Goal: Information Seeking & Learning: Learn about a topic

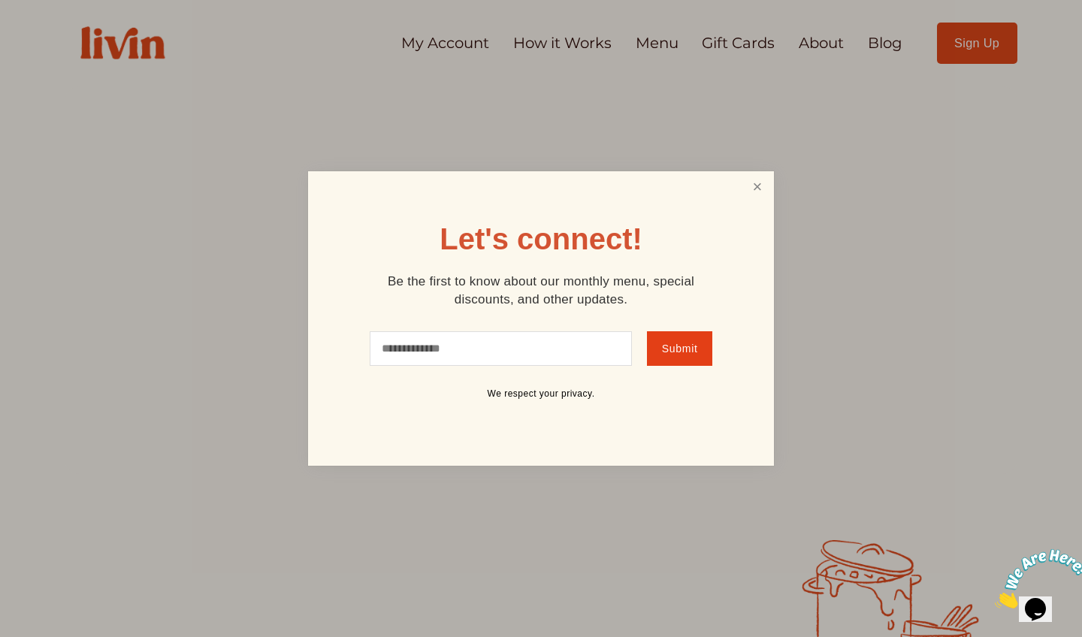
click at [752, 193] on link "Close" at bounding box center [757, 188] width 29 height 28
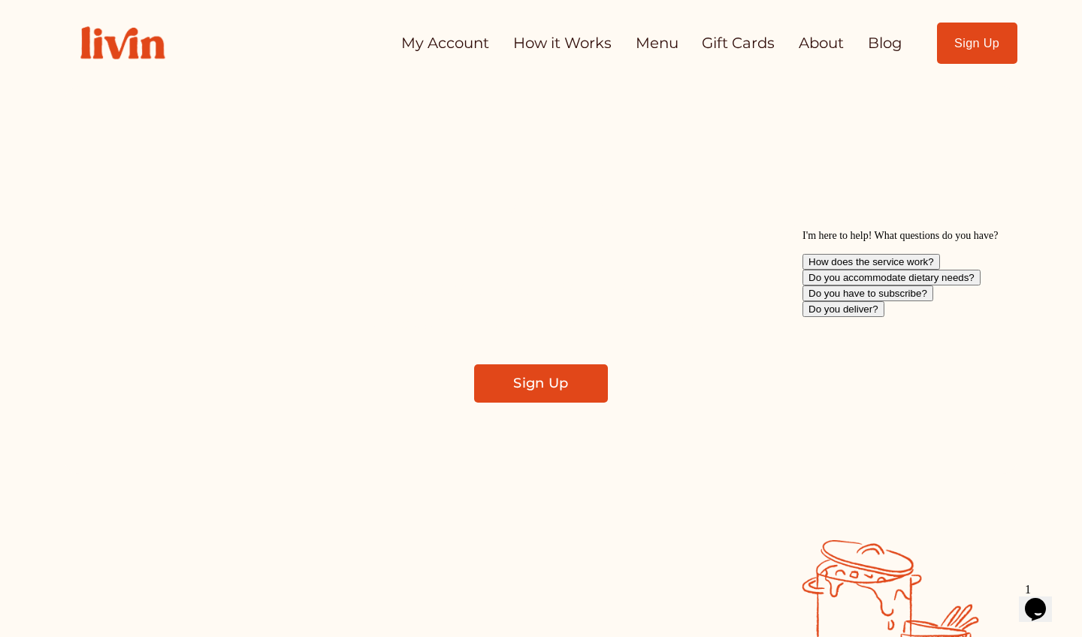
click at [556, 45] on link "How it Works" at bounding box center [562, 43] width 98 height 29
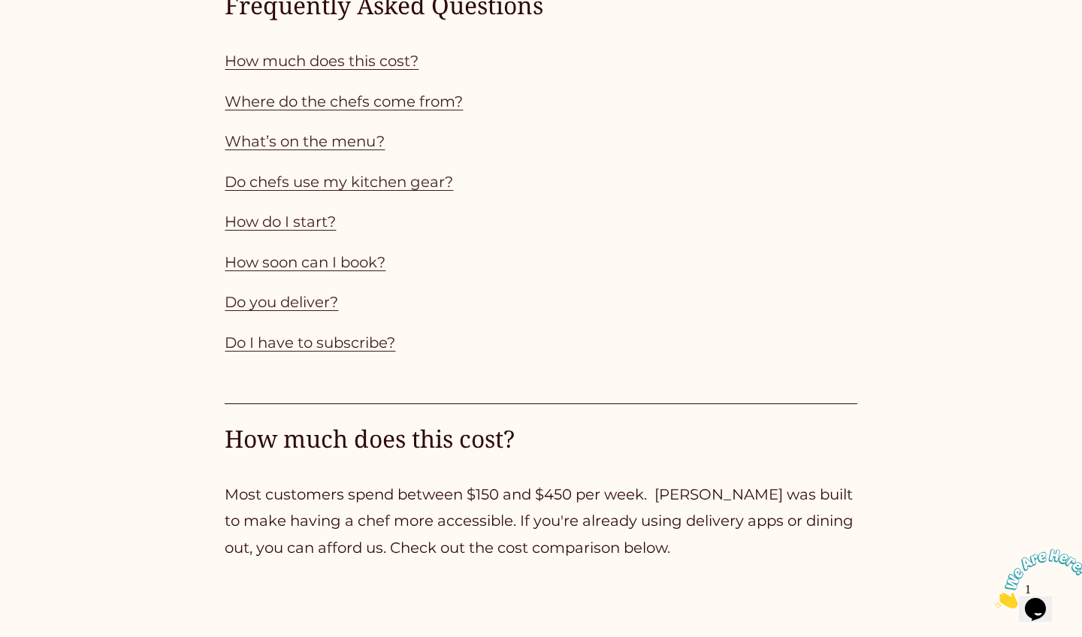
scroll to position [1399, 0]
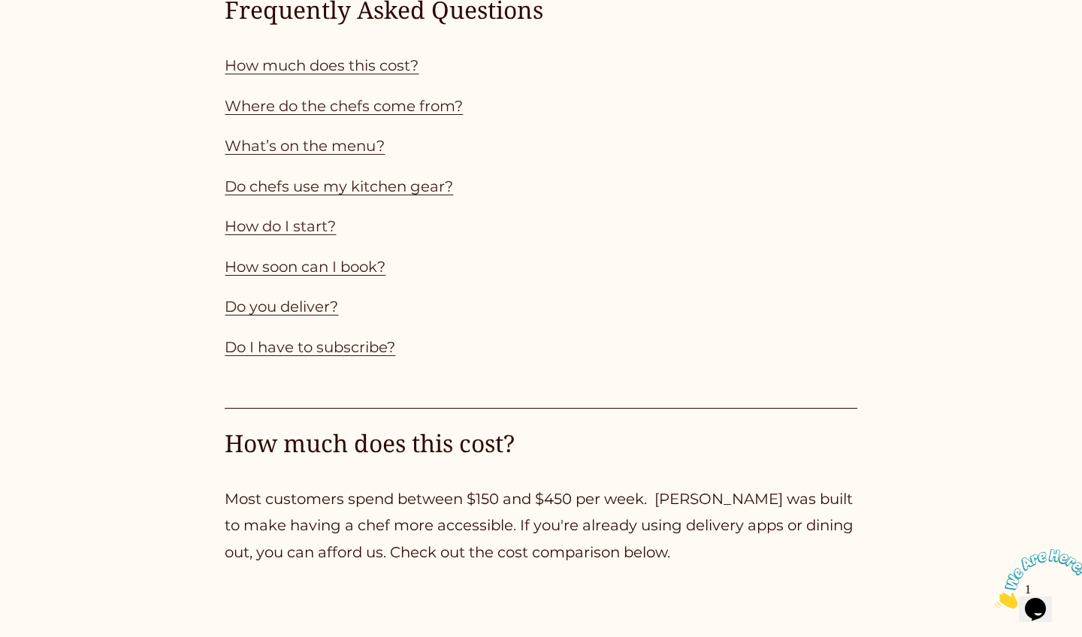
click at [328, 59] on link "How much does this cost?" at bounding box center [322, 65] width 194 height 18
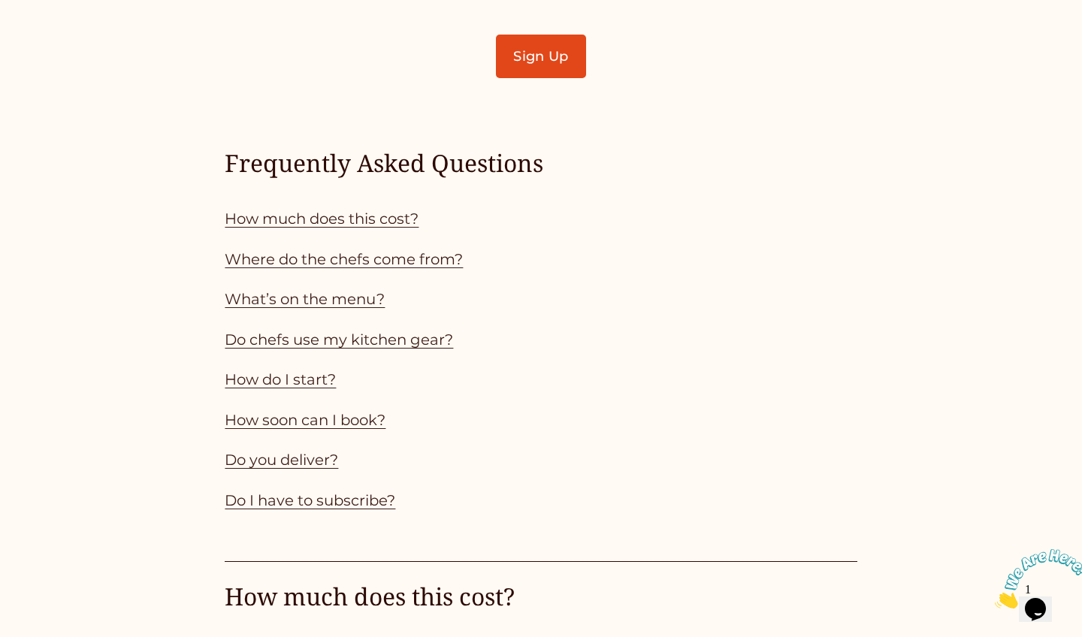
scroll to position [1239, 0]
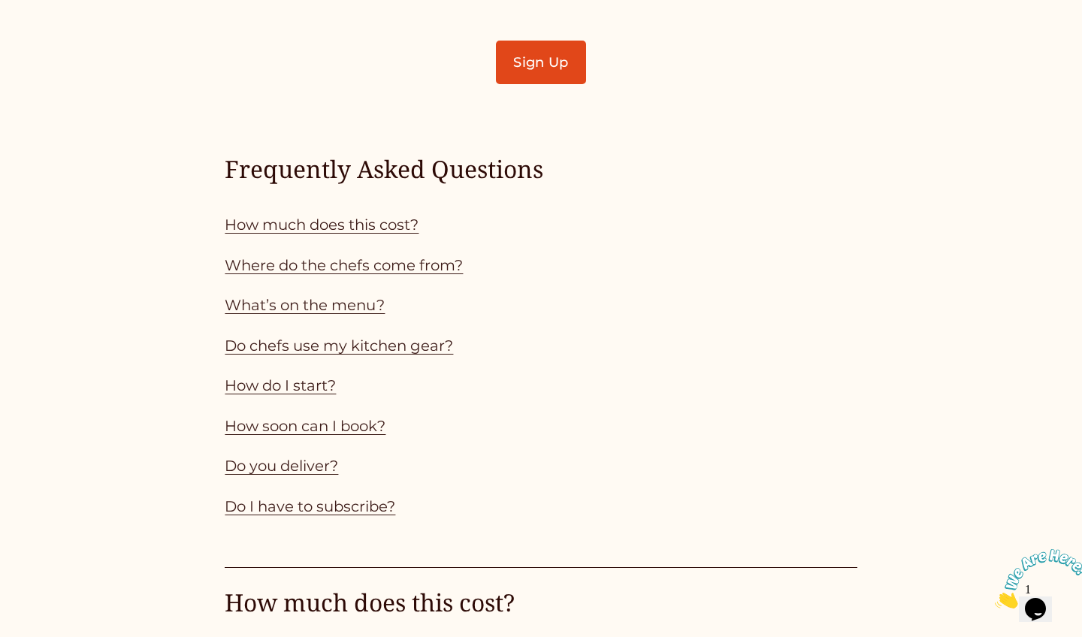
click at [409, 262] on link "Where do the chefs come from?" at bounding box center [344, 265] width 238 height 18
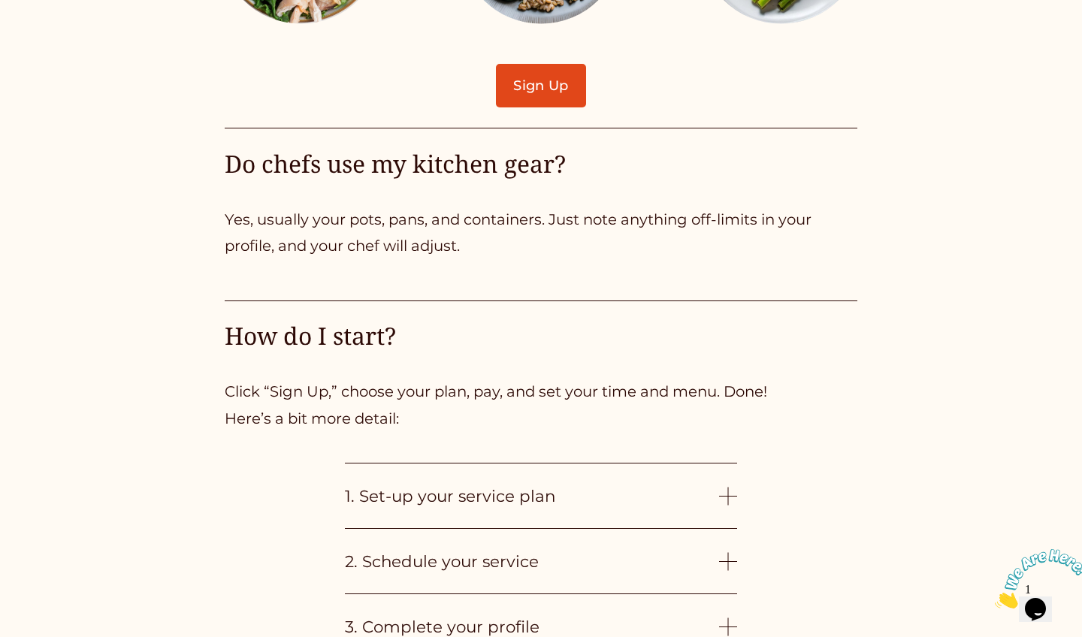
scroll to position [3197, 0]
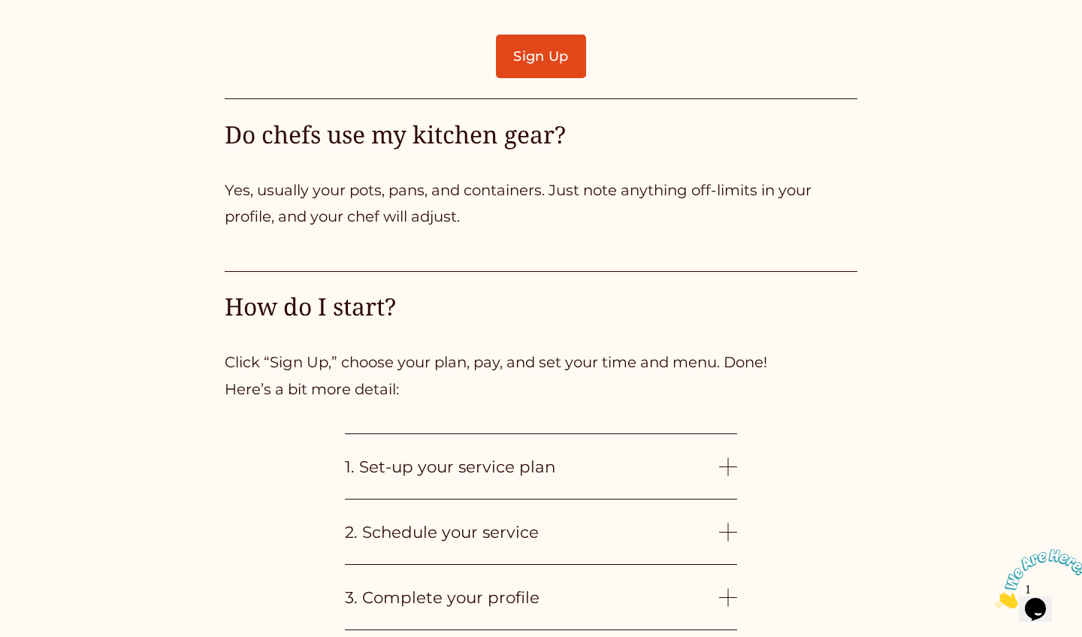
click at [513, 457] on span "1. Set-up your service plan" at bounding box center [532, 467] width 374 height 20
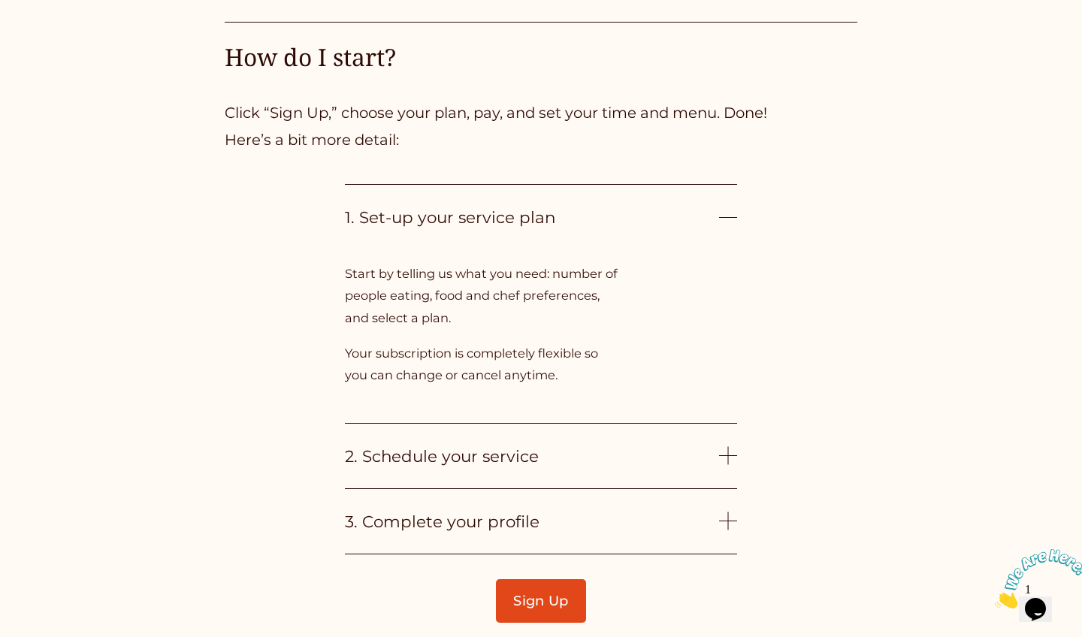
scroll to position [3518, 0]
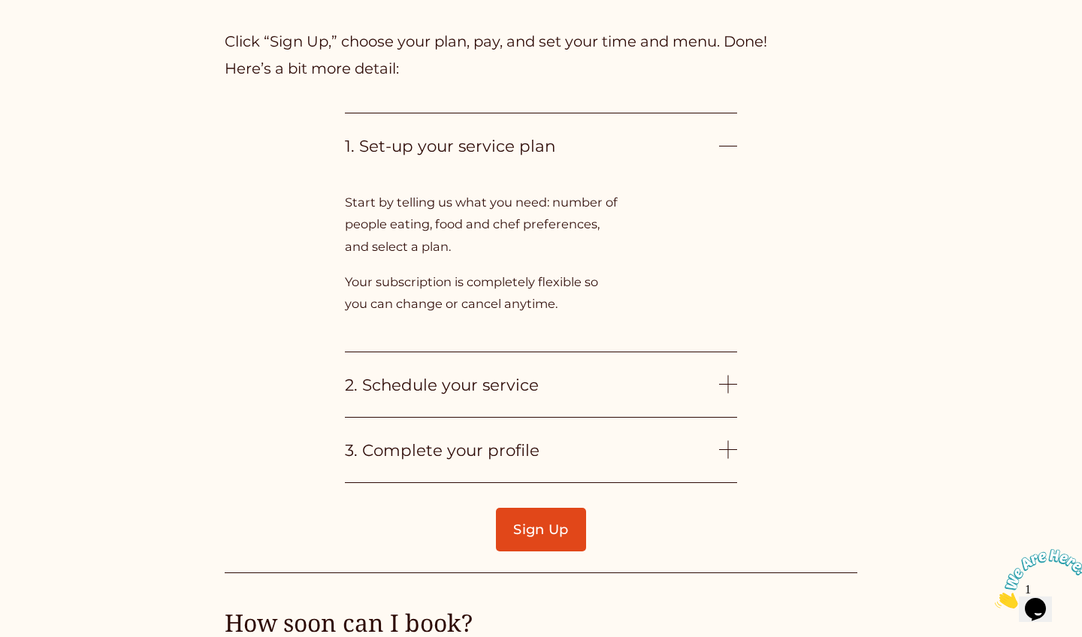
click at [465, 380] on span "2. Schedule your service" at bounding box center [532, 385] width 374 height 20
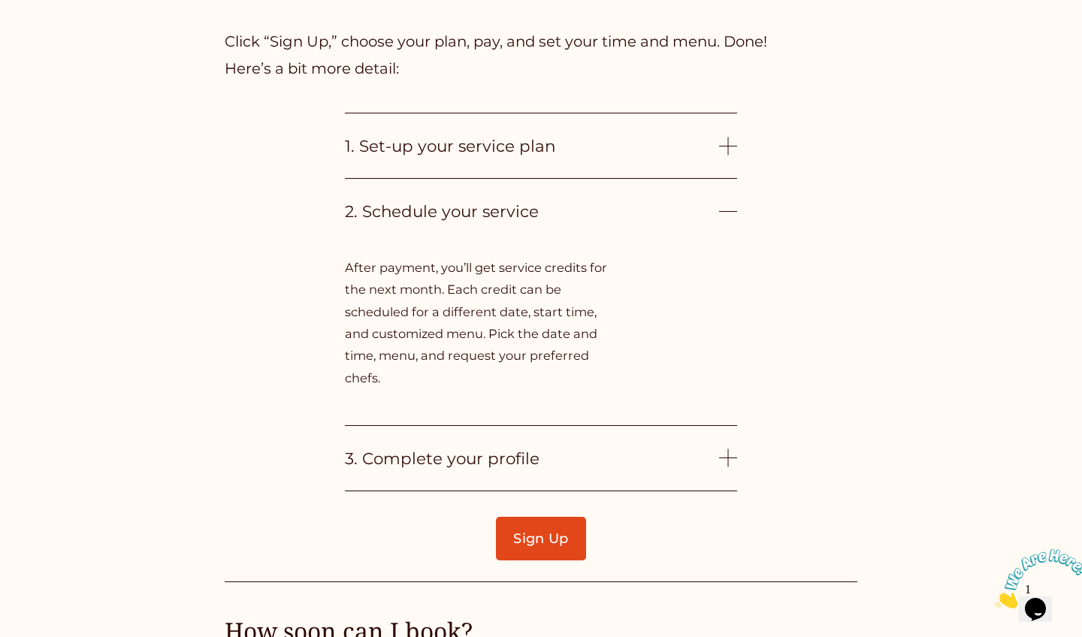
click at [451, 449] on span "3. Complete your profile" at bounding box center [532, 459] width 374 height 20
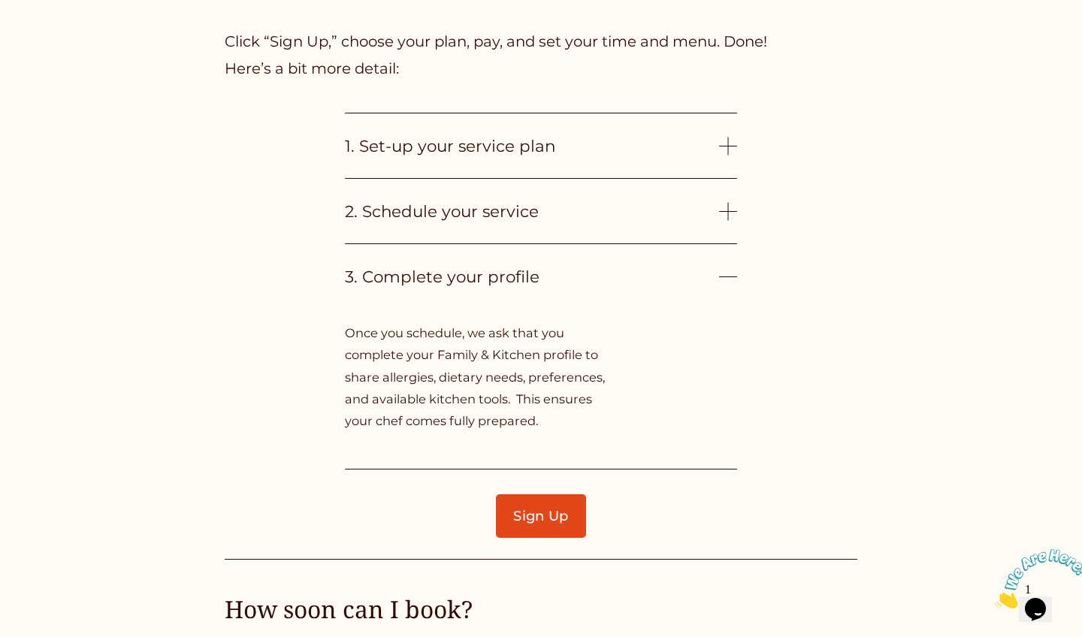
scroll to position [1239, 0]
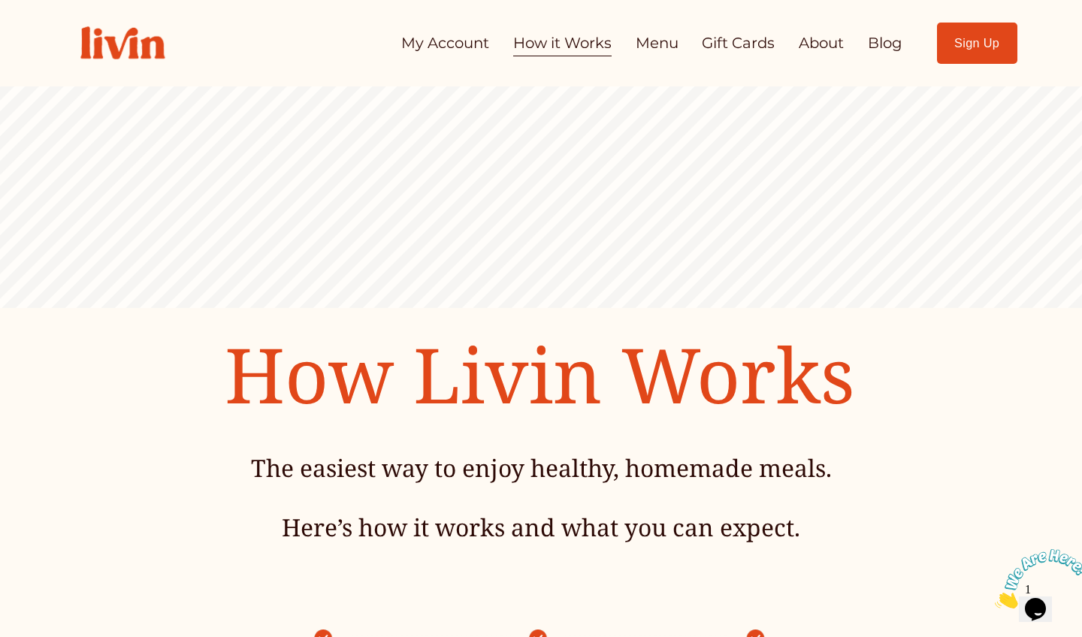
click at [535, 41] on link "How it Works" at bounding box center [562, 43] width 98 height 29
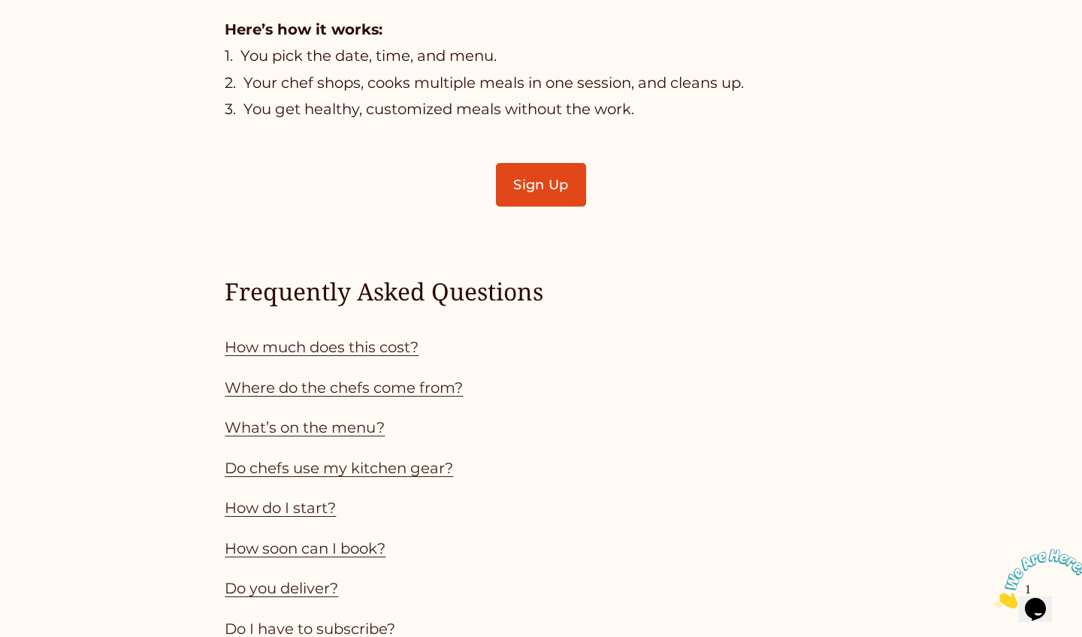
scroll to position [1203, 0]
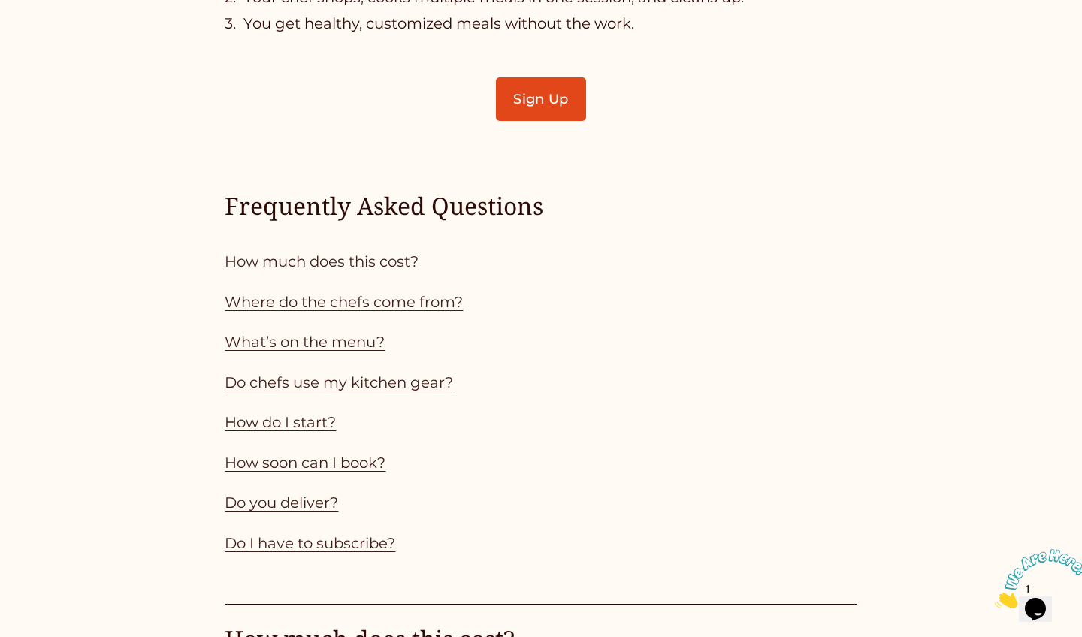
click at [429, 301] on link "Where do the chefs come from?" at bounding box center [344, 302] width 238 height 18
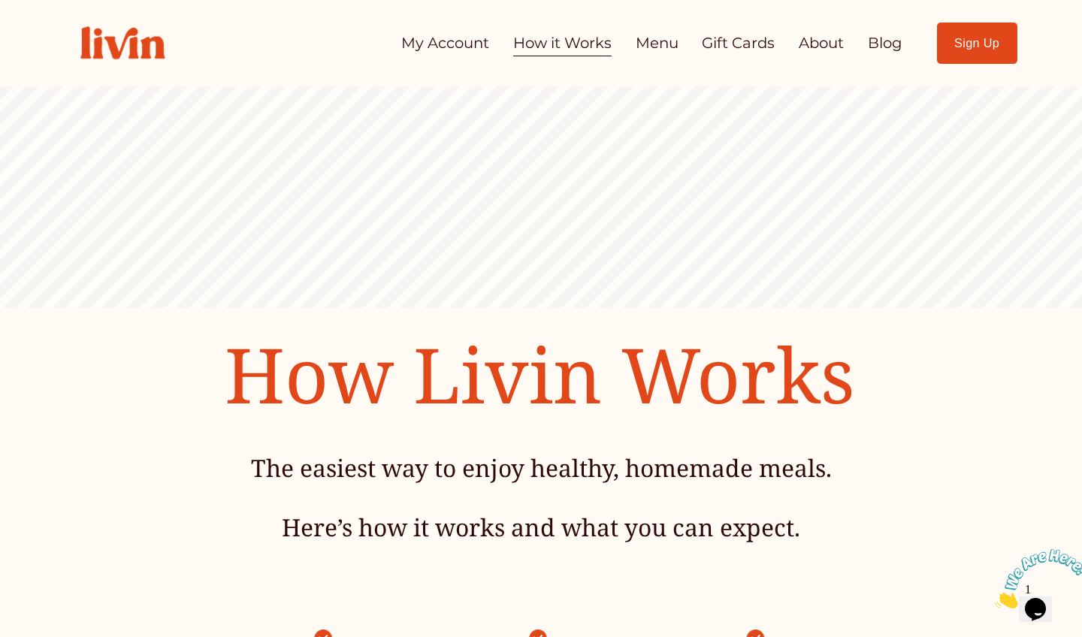
click at [653, 43] on link "Menu" at bounding box center [657, 43] width 43 height 29
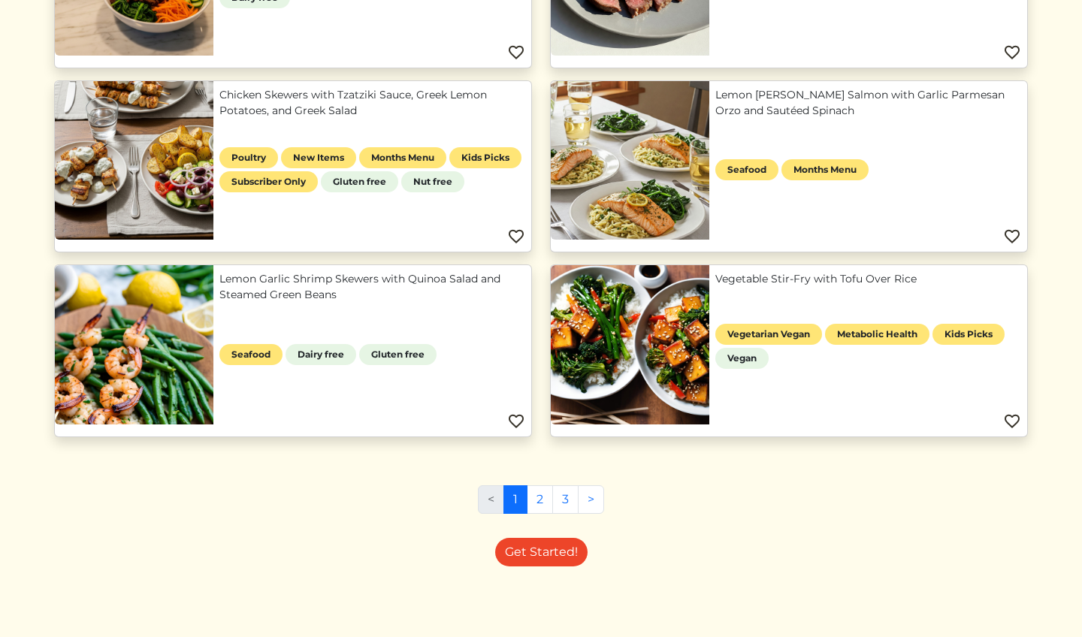
scroll to position [856, 0]
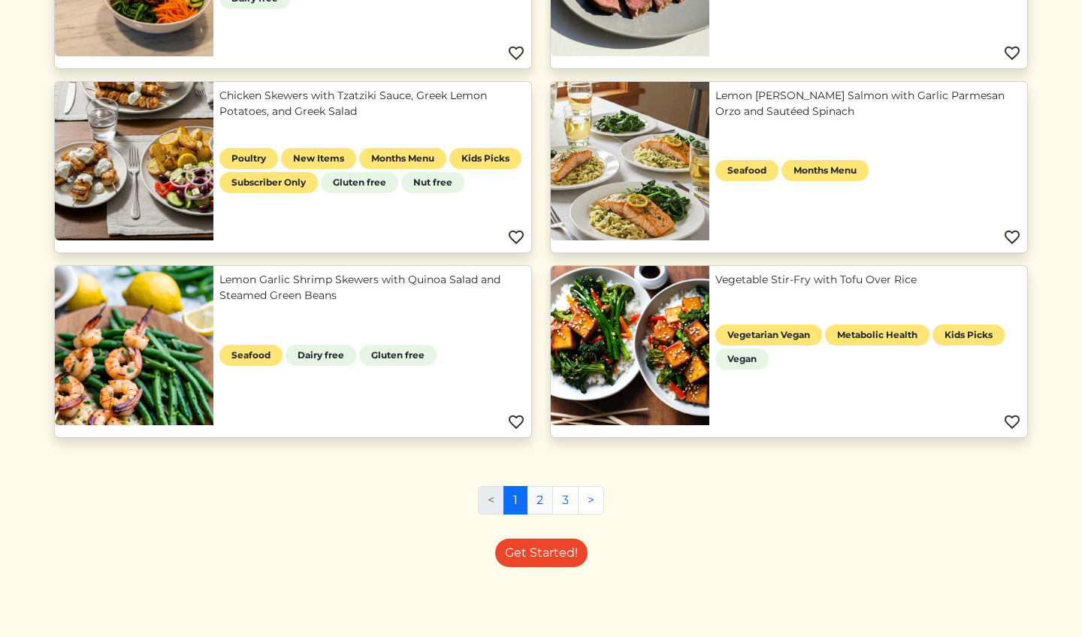
click at [542, 498] on link "2" at bounding box center [540, 500] width 26 height 29
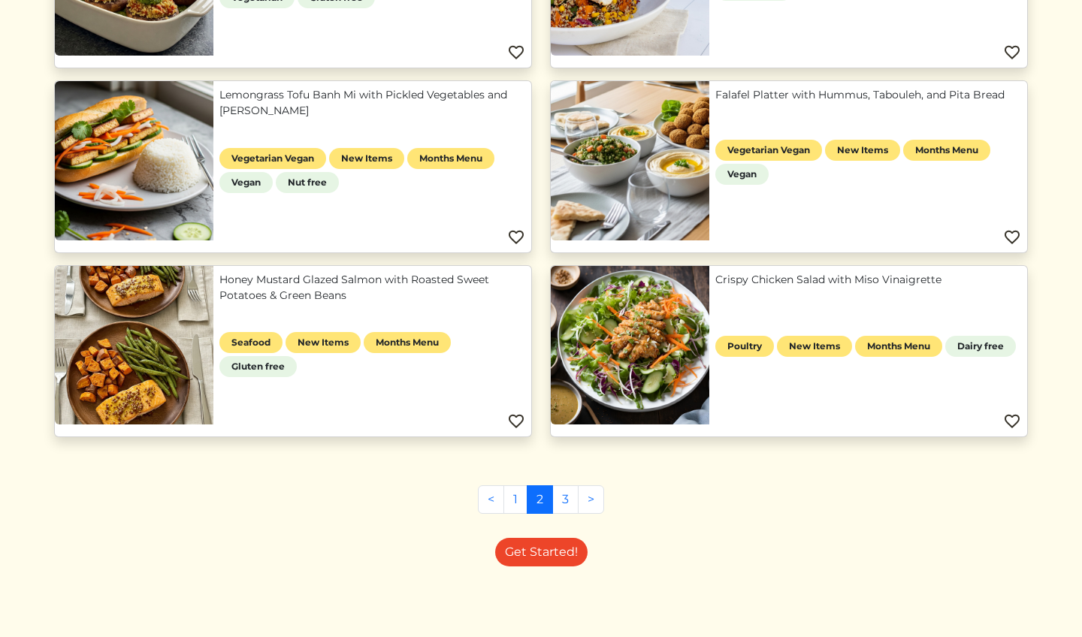
scroll to position [1040, 0]
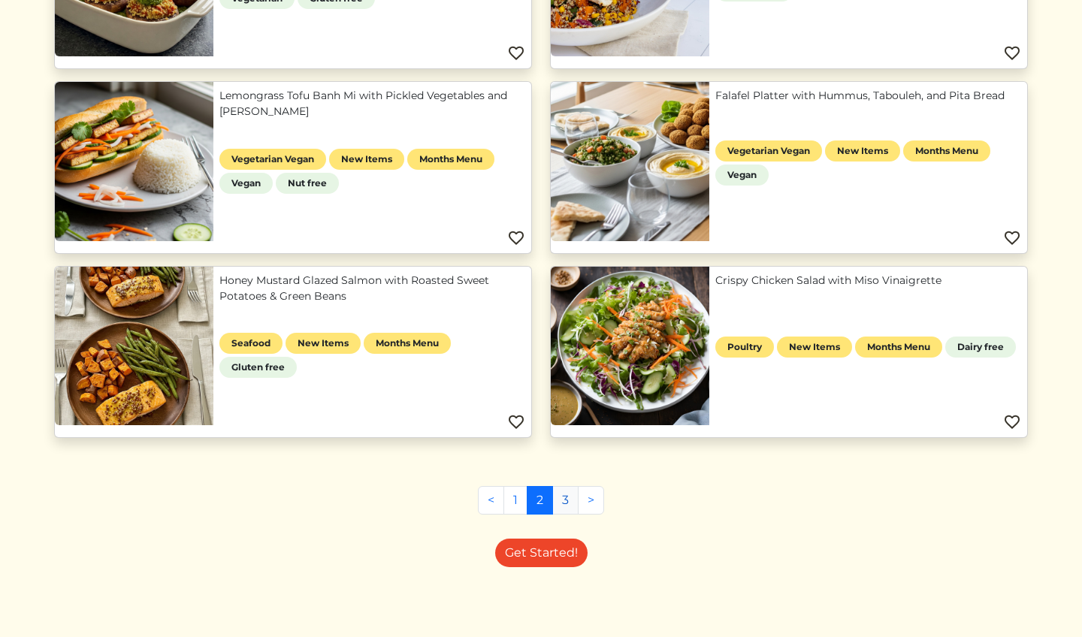
click at [567, 497] on link "3" at bounding box center [565, 500] width 26 height 29
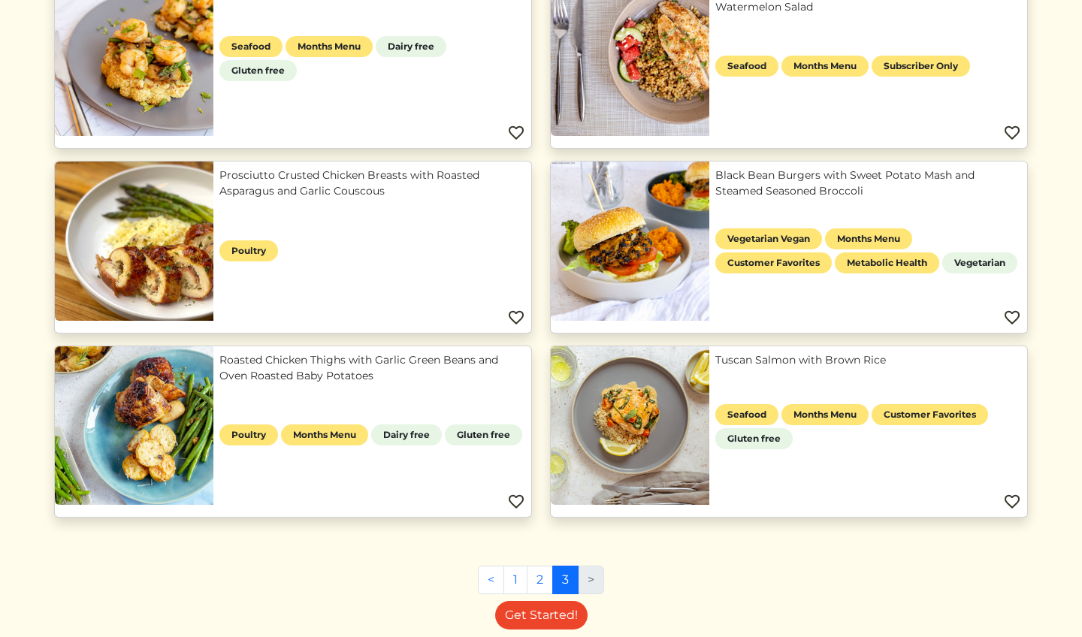
scroll to position [1044, 0]
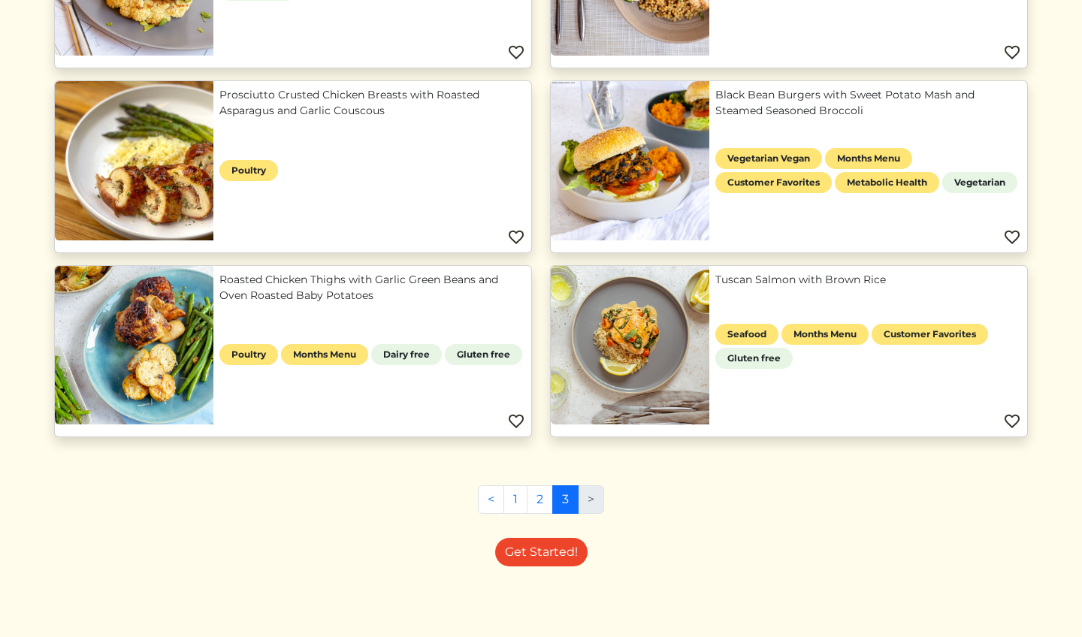
click at [597, 501] on li ">" at bounding box center [592, 500] width 26 height 29
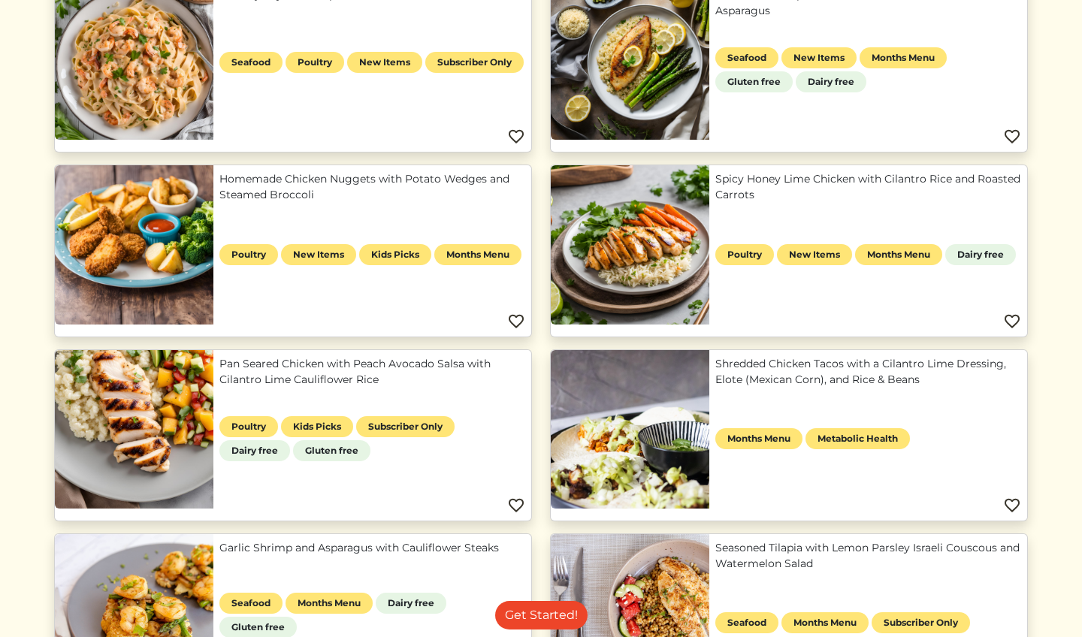
scroll to position [400, 0]
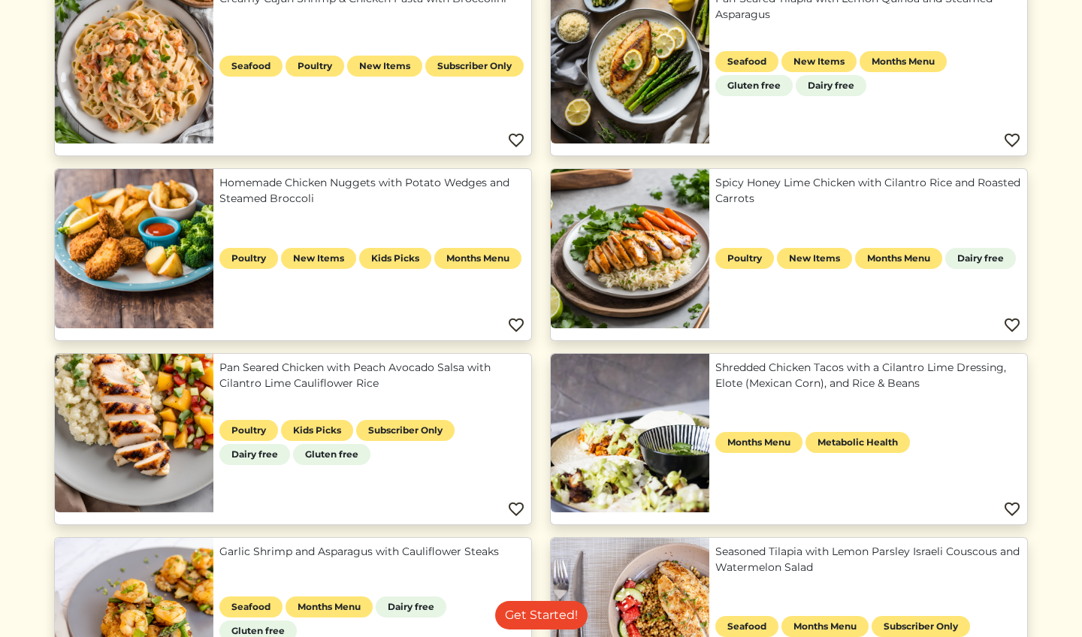
click at [272, 379] on link "Pan Seared Chicken with Peach Avocado Salsa with Cilantro Lime Cauliflower Rice" at bounding box center [372, 376] width 306 height 32
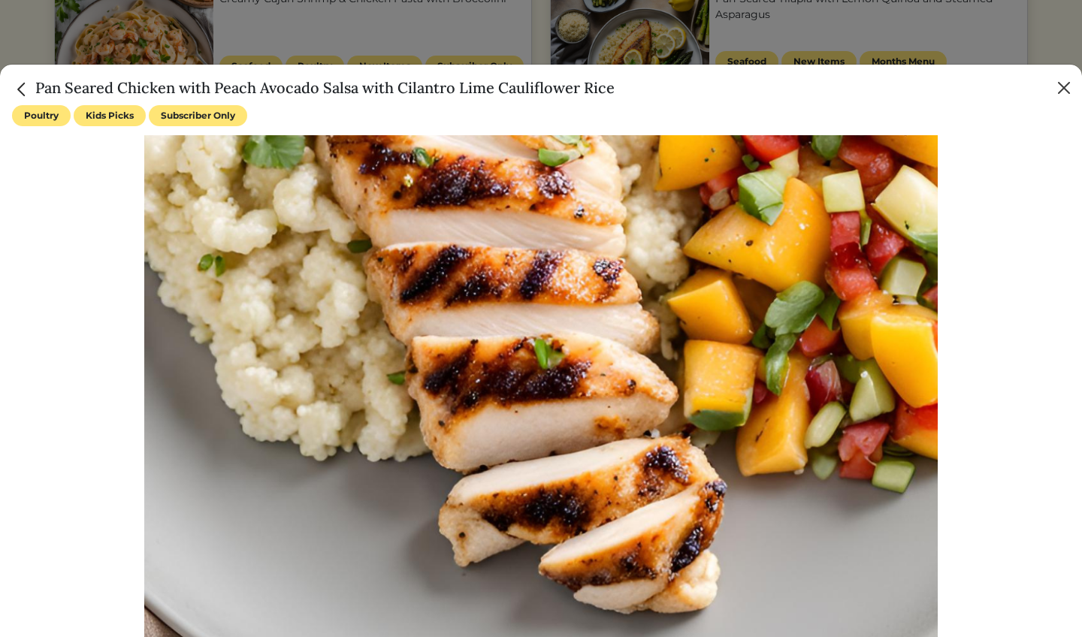
click at [1071, 80] on button "Close" at bounding box center [1064, 88] width 24 height 24
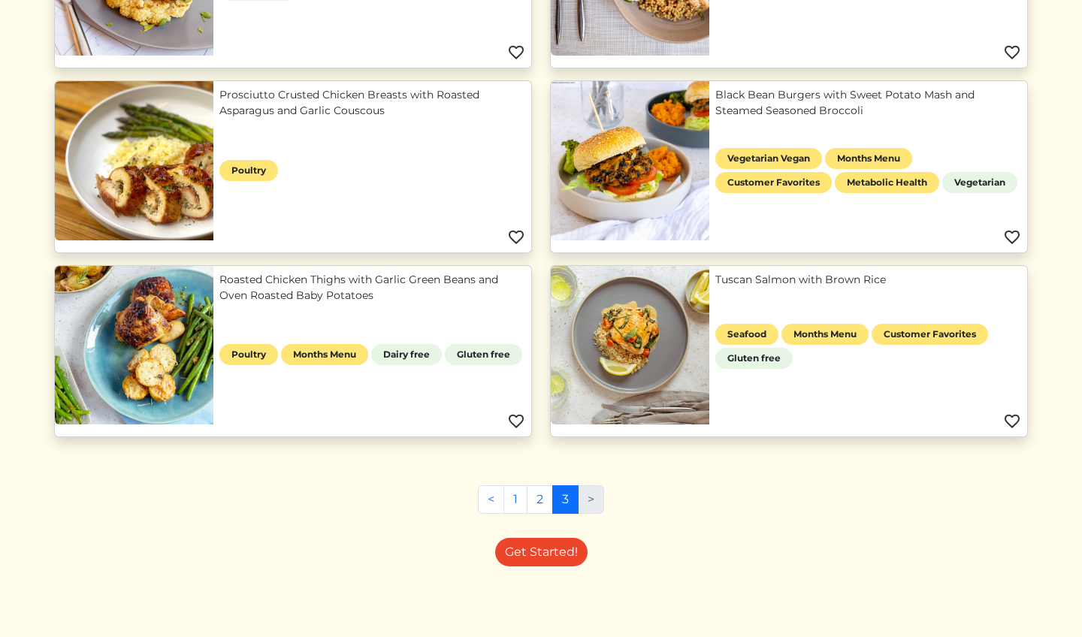
scroll to position [1040, 0]
click at [511, 501] on link "1" at bounding box center [516, 500] width 24 height 29
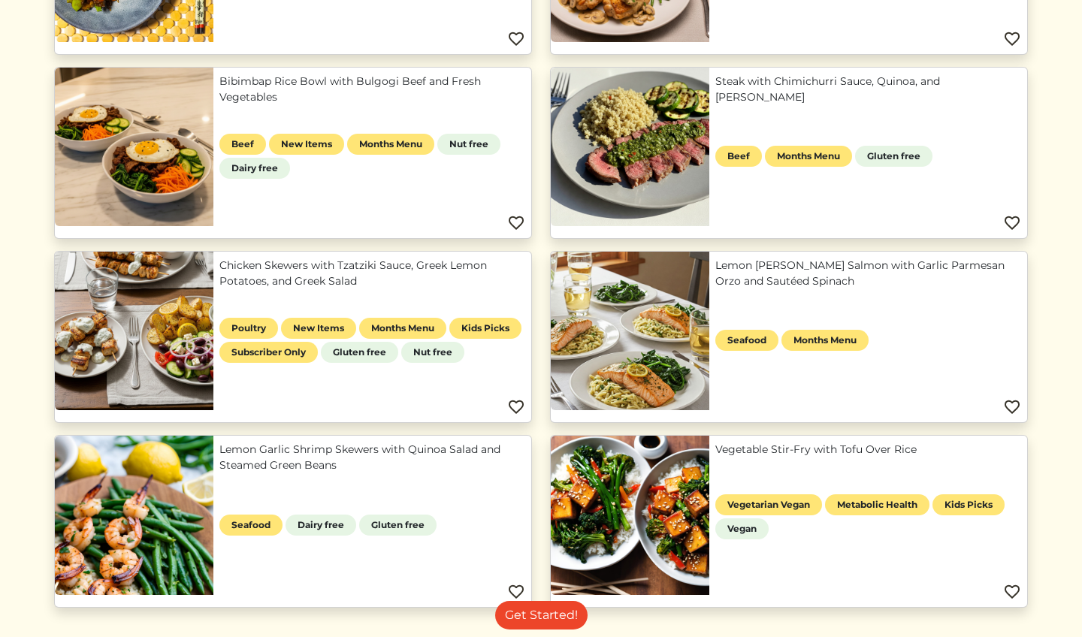
scroll to position [680, 0]
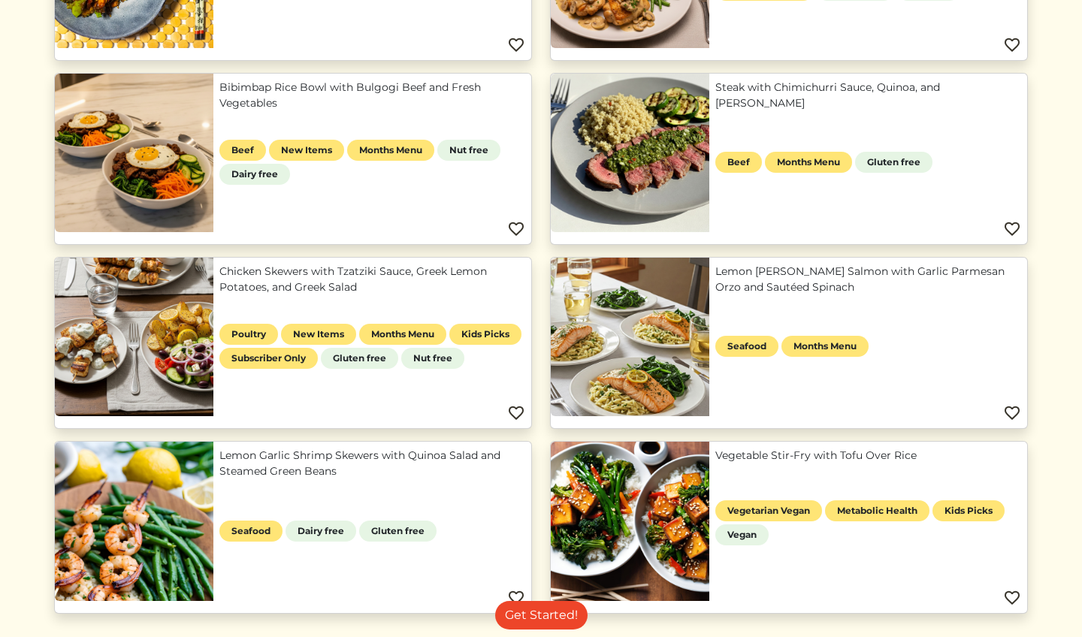
click at [802, 275] on link "Lemon Dill Salmon with Garlic Parmesan Orzo and Sautéed Spinach" at bounding box center [869, 280] width 306 height 32
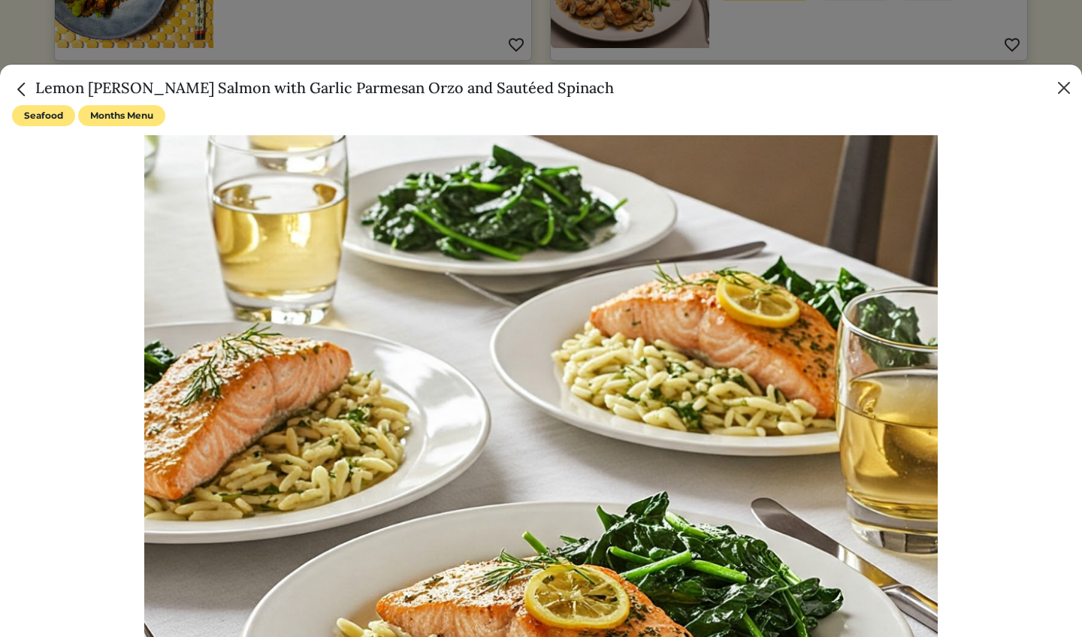
click at [1064, 86] on button "Close" at bounding box center [1064, 88] width 24 height 24
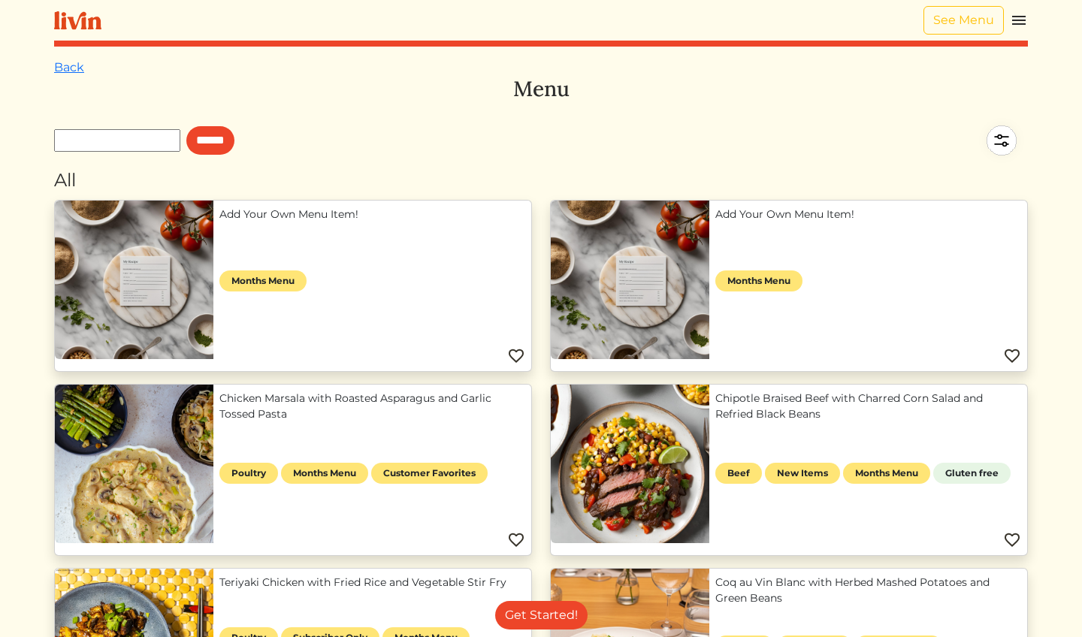
scroll to position [0, 0]
click at [64, 67] on link "Back" at bounding box center [69, 67] width 30 height 14
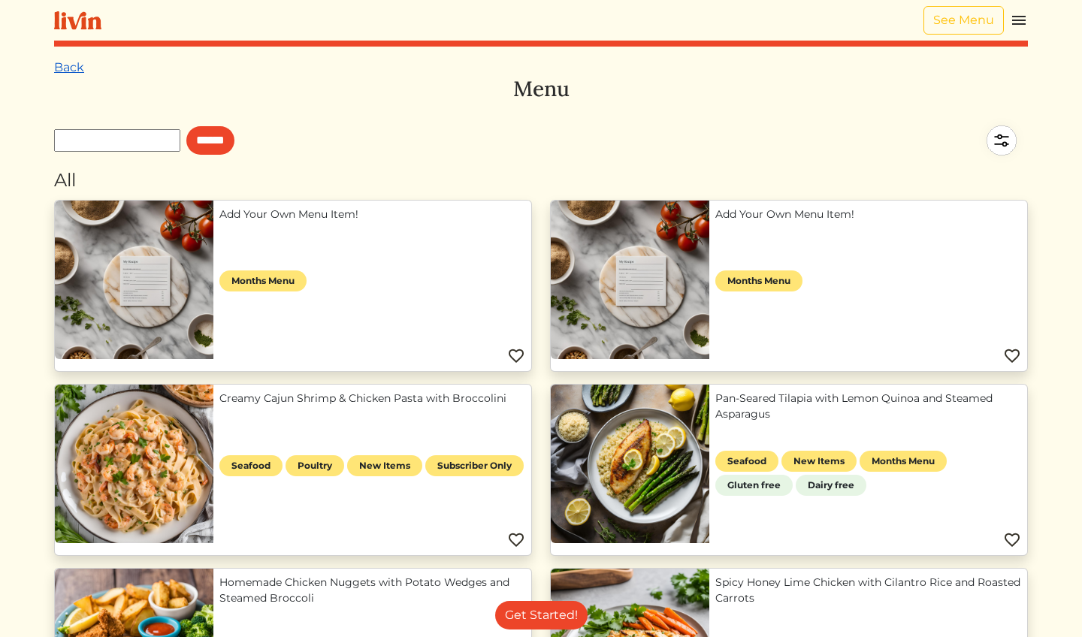
click at [64, 67] on link "Back" at bounding box center [69, 67] width 30 height 14
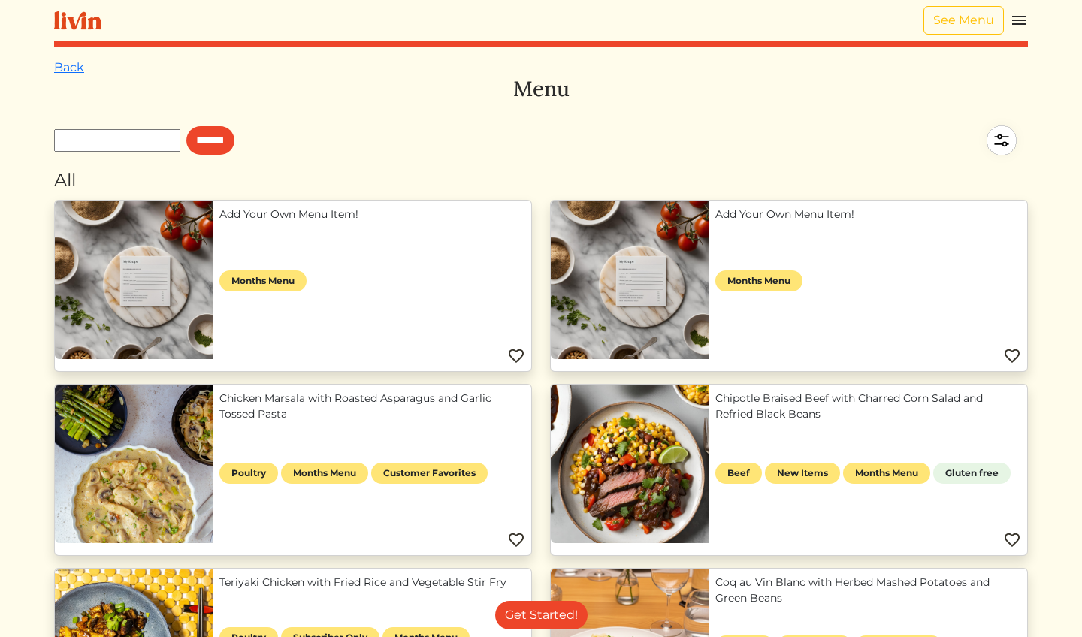
click at [64, 67] on link "Back" at bounding box center [69, 67] width 30 height 14
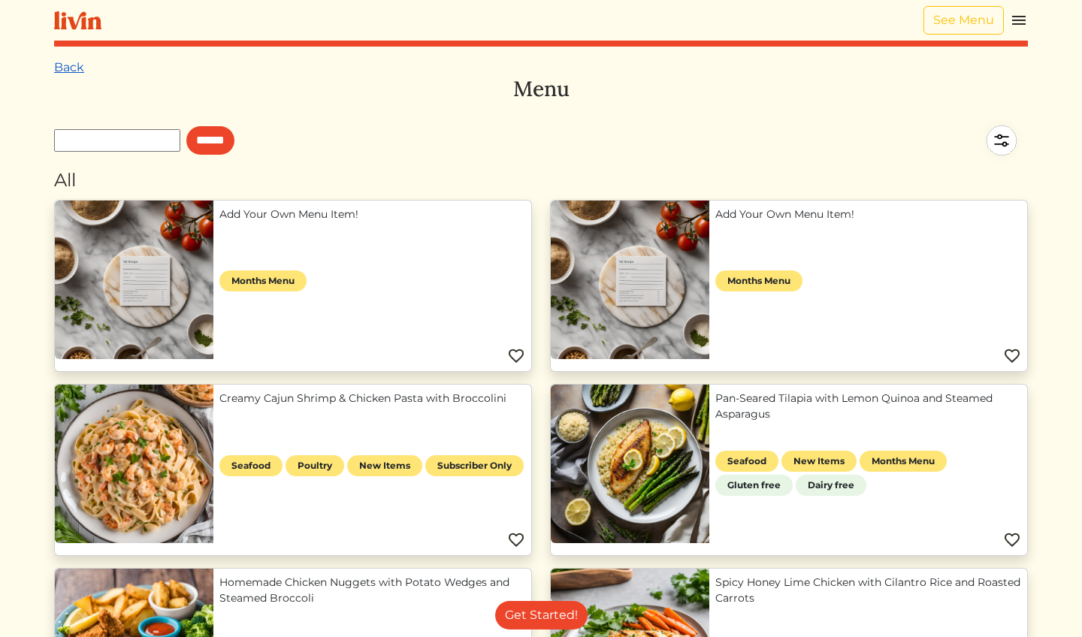
click at [65, 68] on link "Back" at bounding box center [69, 67] width 30 height 14
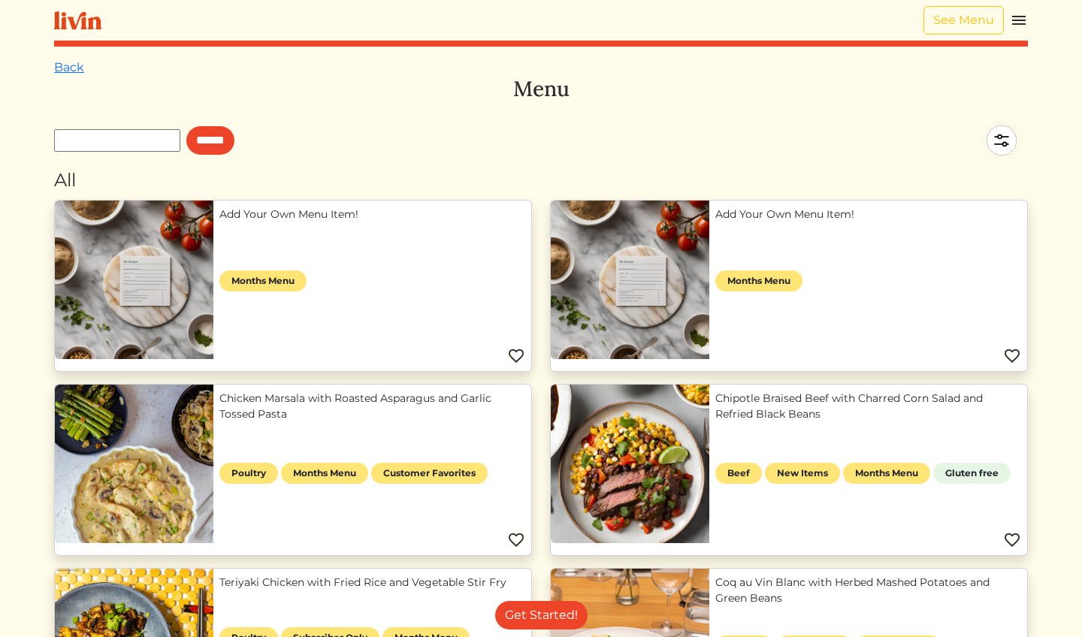
click at [65, 68] on link "Back" at bounding box center [69, 67] width 30 height 14
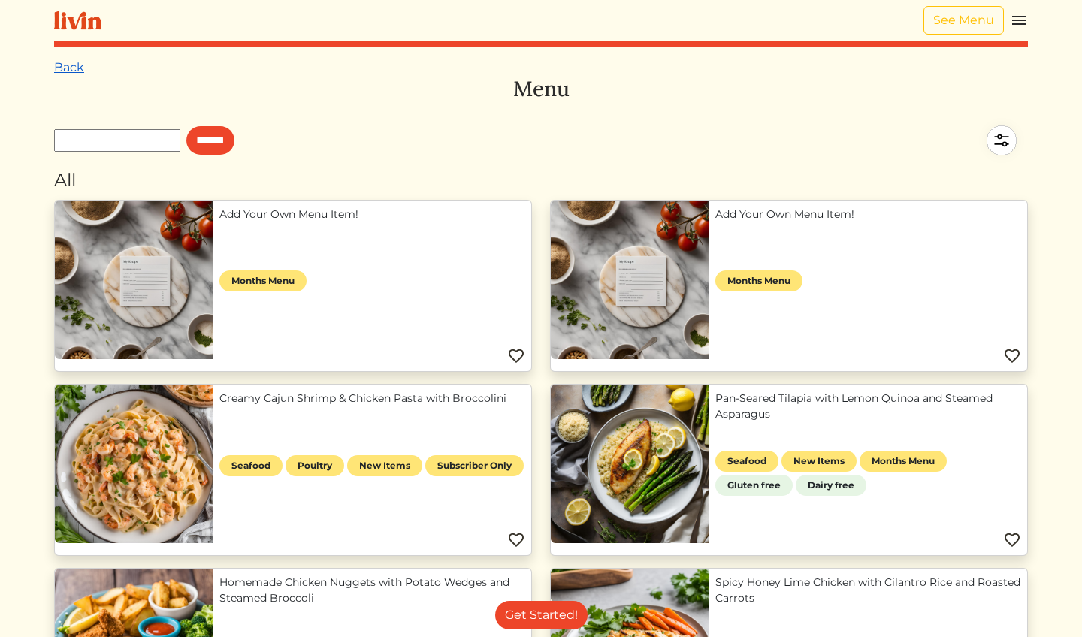
click at [65, 66] on link "Back" at bounding box center [69, 67] width 30 height 14
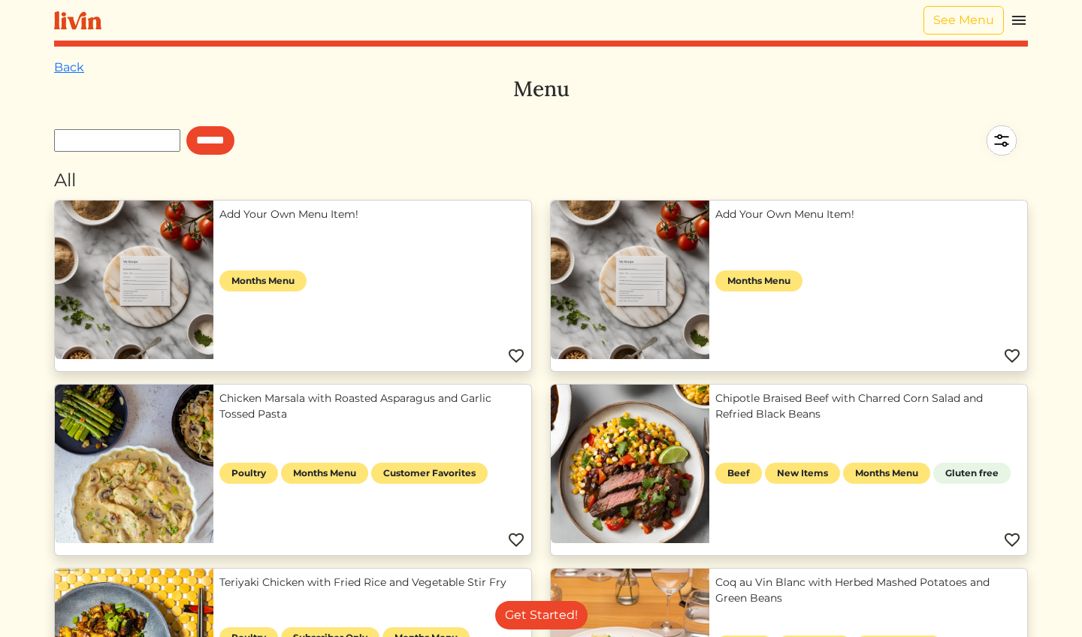
click at [65, 66] on link "Back" at bounding box center [69, 67] width 30 height 14
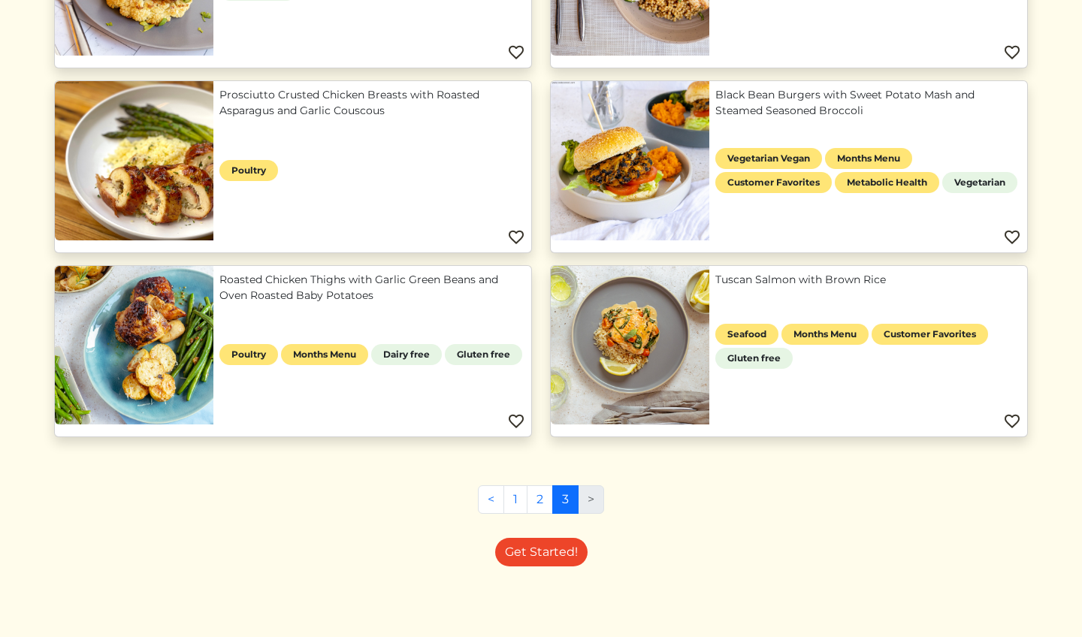
scroll to position [1040, 0]
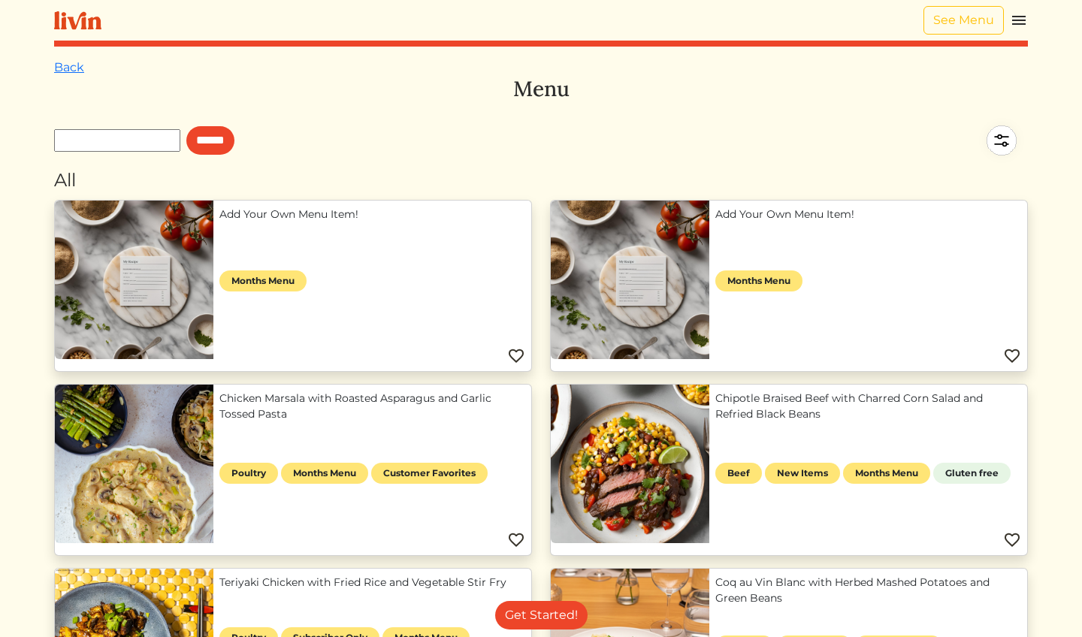
click at [1019, 18] on img at bounding box center [1019, 20] width 18 height 18
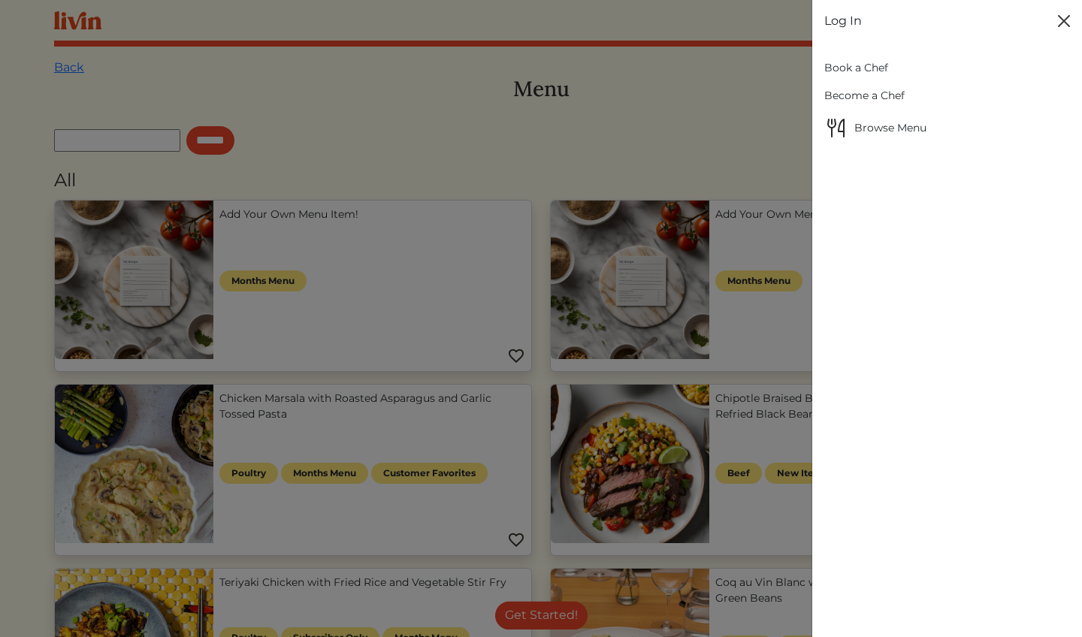
click at [1059, 23] on button "Close" at bounding box center [1064, 21] width 24 height 24
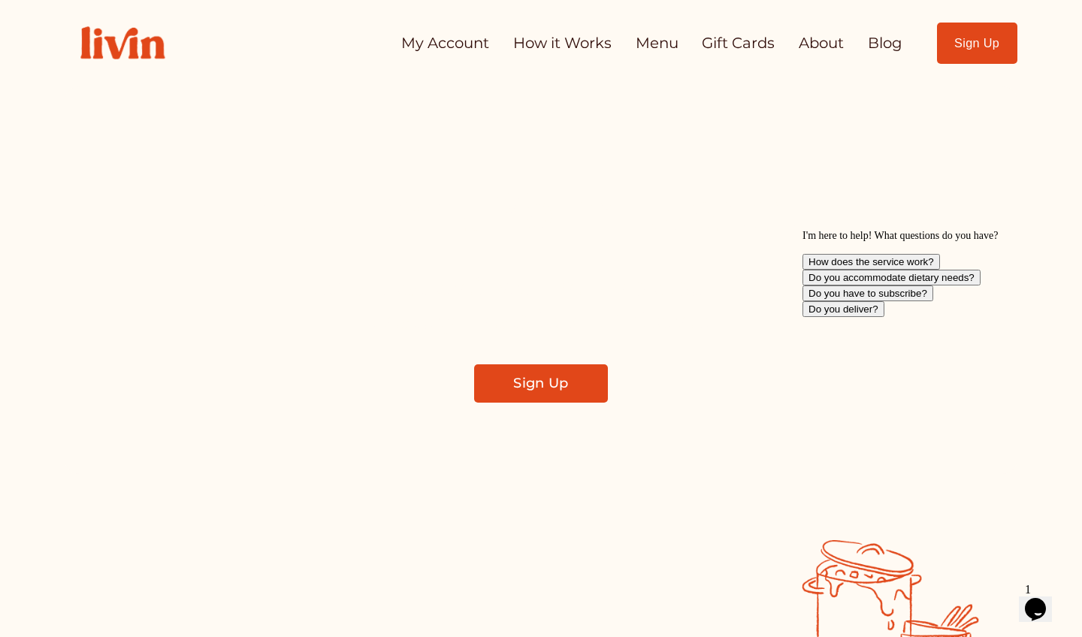
click at [570, 44] on link "How it Works" at bounding box center [562, 43] width 98 height 29
